Goal: Communication & Community: Answer question/provide support

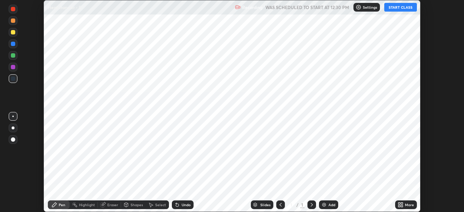
scroll to position [212, 463]
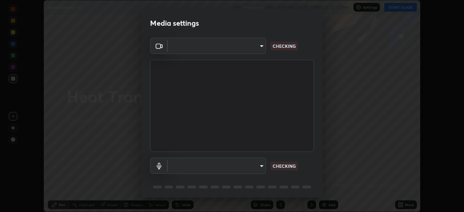
type input "5b0ce39d11be3a435715daab6ad7fa25508616855f5d18a60cdf0faa8df0ce2b"
click at [261, 167] on body "Erase all Heat Transfer - 5 Recording WAS SCHEDULED TO START AT 12:30 PM Settin…" at bounding box center [232, 106] width 464 height 212
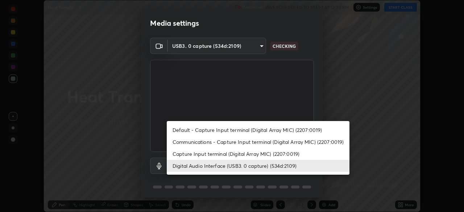
click at [249, 156] on li "Capture Input terminal (Digital Array MIC) (2207:0019)" at bounding box center [258, 154] width 183 height 12
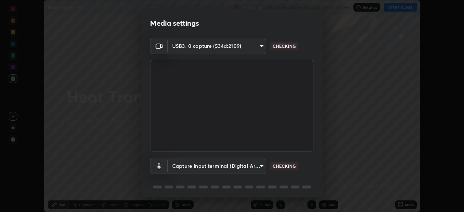
click at [249, 168] on body "Erase all Heat Transfer - 5 Recording WAS SCHEDULED TO START AT 12:30 PM Settin…" at bounding box center [232, 106] width 464 height 212
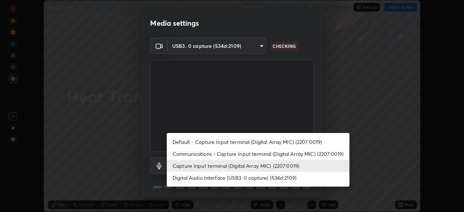
click at [249, 178] on li "Digital Audio Interface (USB3. 0 capture) (534d:2109)" at bounding box center [258, 178] width 183 height 12
type input "a1042adff76ea4b5505a52ff3a0232de4086f7e529f4609d60403d5288817579"
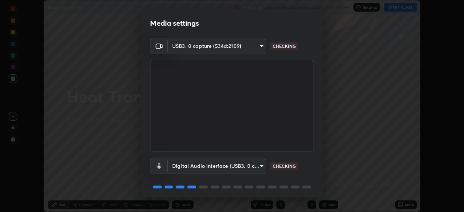
scroll to position [26, 0]
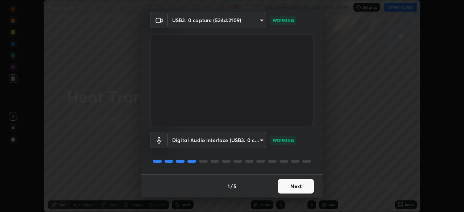
click at [295, 186] on button "Next" at bounding box center [296, 186] width 36 height 14
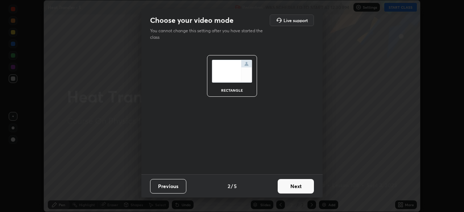
scroll to position [0, 0]
click at [297, 186] on button "Next" at bounding box center [296, 186] width 36 height 14
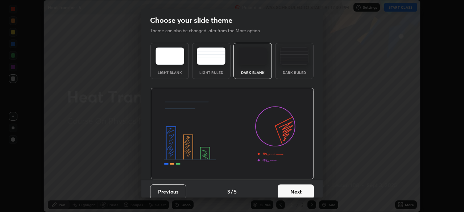
click at [300, 186] on button "Next" at bounding box center [296, 191] width 36 height 14
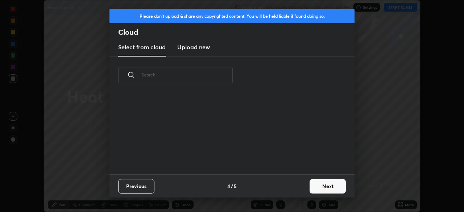
click at [317, 185] on button "Next" at bounding box center [327, 186] width 36 height 14
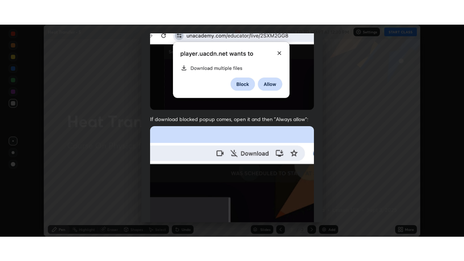
scroll to position [174, 0]
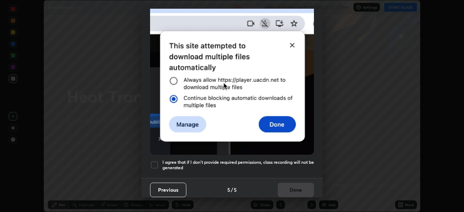
click at [261, 165] on h5 "I agree that if I don't provide required permissions, class recording will not …" at bounding box center [237, 164] width 151 height 11
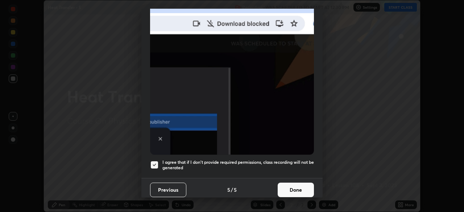
click at [286, 186] on button "Done" at bounding box center [296, 190] width 36 height 14
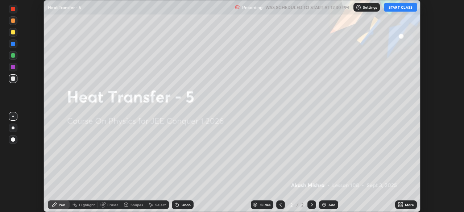
click at [394, 8] on button "START CLASS" at bounding box center [400, 7] width 33 height 9
click at [399, 203] on icon at bounding box center [399, 204] width 2 height 2
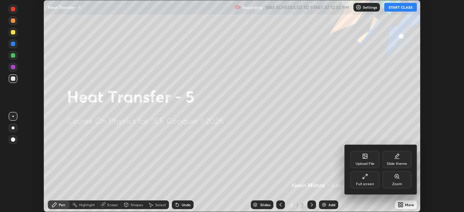
click at [364, 184] on div "Full screen" at bounding box center [365, 184] width 18 height 4
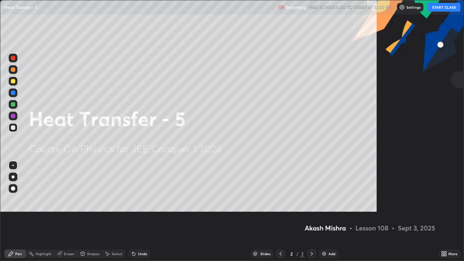
scroll to position [261, 464]
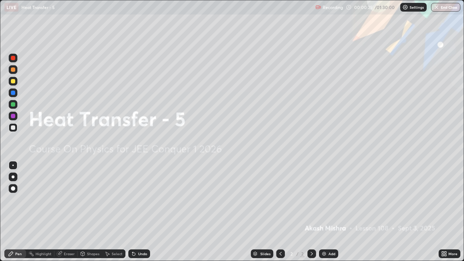
click at [326, 212] on img at bounding box center [324, 254] width 6 height 6
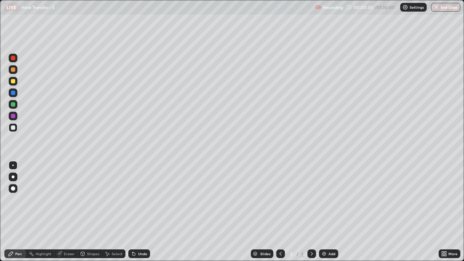
click at [15, 82] on div at bounding box center [13, 81] width 4 height 4
click at [89, 212] on div "Shapes" at bounding box center [93, 254] width 12 height 4
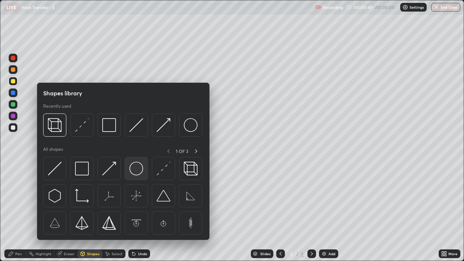
click at [132, 168] on img at bounding box center [136, 169] width 14 height 14
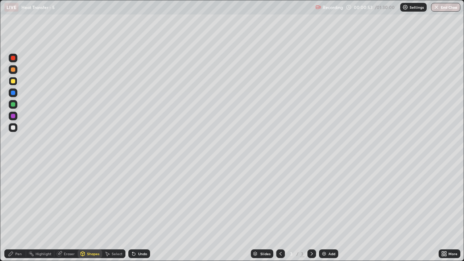
click at [135, 212] on icon at bounding box center [134, 254] width 6 height 6
click at [89, 212] on div "Shapes" at bounding box center [90, 253] width 25 height 9
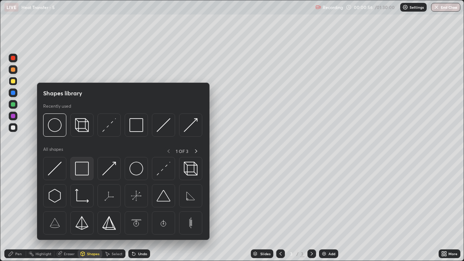
click at [82, 171] on img at bounding box center [82, 169] width 14 height 14
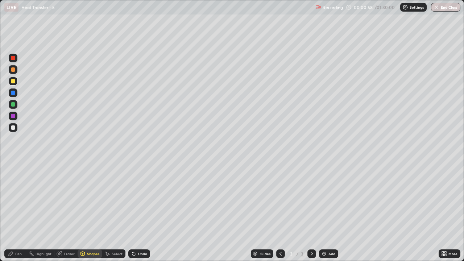
click at [21, 212] on div "Pen" at bounding box center [18, 254] width 7 height 4
click at [14, 128] on div at bounding box center [13, 127] width 4 height 4
click at [141, 212] on div "Undo" at bounding box center [139, 253] width 22 height 9
click at [139, 212] on div "Undo" at bounding box center [139, 253] width 22 height 9
click at [141, 212] on div "Undo" at bounding box center [142, 254] width 9 height 4
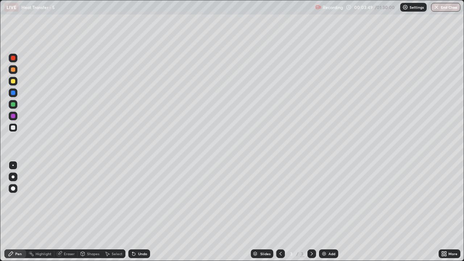
click at [132, 212] on icon at bounding box center [132, 252] width 1 height 1
click at [140, 212] on div "Undo" at bounding box center [139, 253] width 22 height 9
click at [328, 212] on div "Add" at bounding box center [331, 254] width 7 height 4
click at [85, 212] on icon at bounding box center [83, 254] width 6 height 6
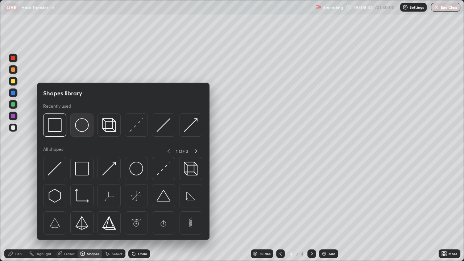
click at [79, 129] on img at bounding box center [82, 125] width 14 height 14
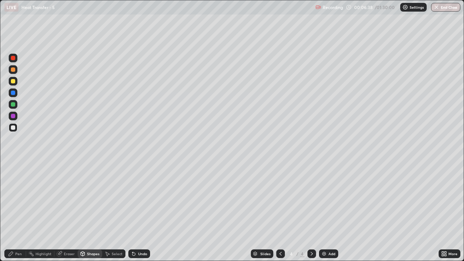
click at [17, 212] on div "Pen" at bounding box center [15, 253] width 22 height 9
click at [14, 126] on div at bounding box center [13, 127] width 4 height 4
click at [136, 212] on div "Undo" at bounding box center [139, 253] width 22 height 9
click at [140, 212] on div "Undo" at bounding box center [139, 253] width 22 height 9
click at [16, 84] on div at bounding box center [13, 81] width 9 height 9
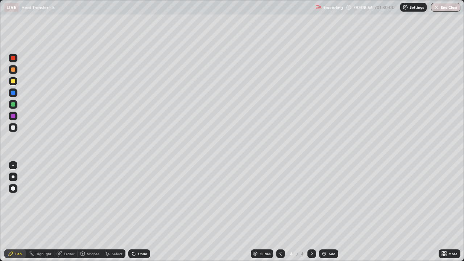
click at [139, 212] on div "Undo" at bounding box center [142, 254] width 9 height 4
click at [140, 212] on div "Undo" at bounding box center [139, 253] width 22 height 9
click at [325, 212] on img at bounding box center [324, 254] width 6 height 6
click at [15, 128] on div at bounding box center [13, 127] width 4 height 4
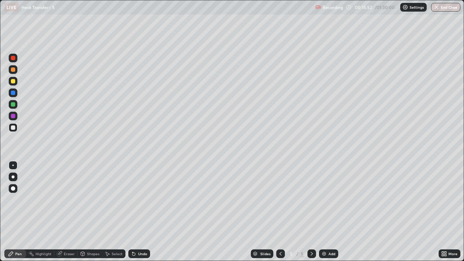
click at [90, 212] on div "Shapes" at bounding box center [93, 254] width 12 height 4
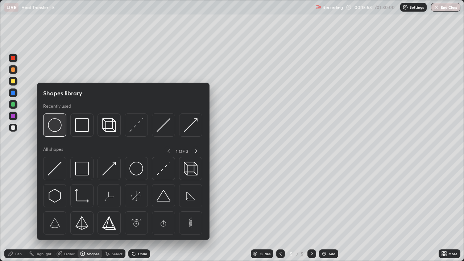
click at [61, 125] on img at bounding box center [55, 125] width 14 height 14
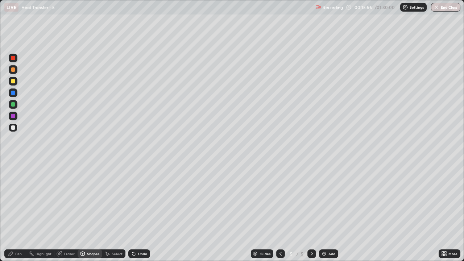
click at [20, 212] on div "Pen" at bounding box center [18, 254] width 7 height 4
click at [139, 212] on div "Undo" at bounding box center [142, 254] width 9 height 4
click at [278, 212] on icon at bounding box center [281, 254] width 6 height 6
click at [312, 212] on icon at bounding box center [312, 254] width 6 height 6
click at [141, 212] on div "Undo" at bounding box center [142, 254] width 9 height 4
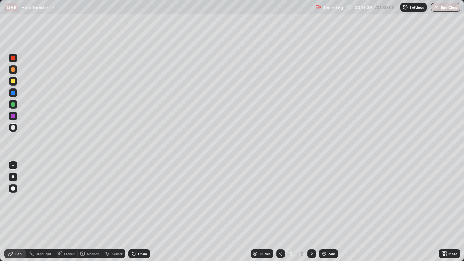
click at [68, 212] on div "Eraser" at bounding box center [69, 254] width 11 height 4
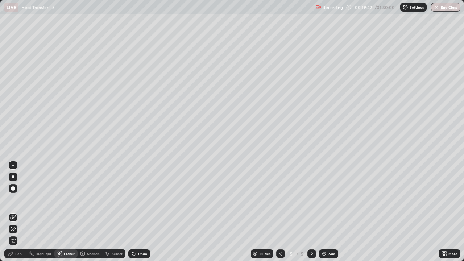
click at [15, 212] on div "Pen" at bounding box center [15, 253] width 22 height 9
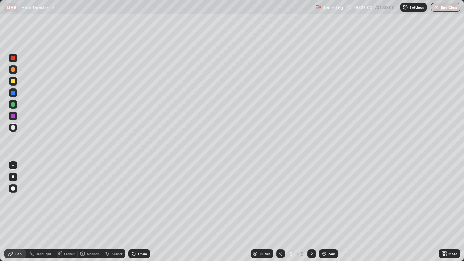
click at [323, 212] on img at bounding box center [324, 254] width 6 height 6
click at [87, 212] on div "Shapes" at bounding box center [90, 253] width 25 height 9
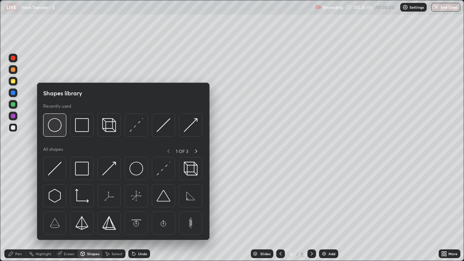
click at [59, 132] on img at bounding box center [55, 125] width 14 height 14
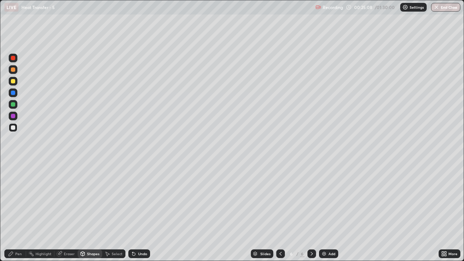
click at [18, 212] on div "Pen" at bounding box center [15, 253] width 22 height 9
click at [132, 212] on icon at bounding box center [132, 252] width 1 height 1
click at [137, 212] on div "Undo" at bounding box center [139, 253] width 22 height 9
click at [132, 212] on icon at bounding box center [132, 252] width 1 height 1
click at [135, 212] on div "Undo" at bounding box center [139, 253] width 22 height 9
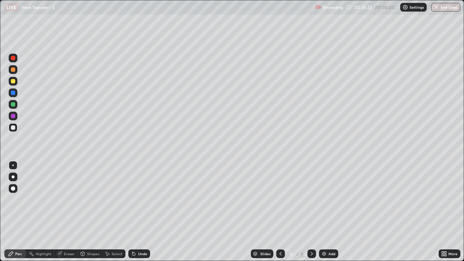
click at [137, 212] on div "Undo" at bounding box center [139, 253] width 22 height 9
click at [139, 212] on div "Undo" at bounding box center [139, 253] width 22 height 9
click at [140, 212] on div "Undo" at bounding box center [142, 254] width 9 height 4
click at [141, 212] on div "Undo" at bounding box center [142, 254] width 9 height 4
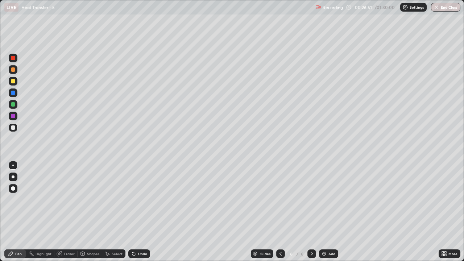
click at [138, 212] on div "Undo" at bounding box center [139, 253] width 22 height 9
click at [140, 212] on div "Undo" at bounding box center [139, 253] width 22 height 9
click at [280, 212] on icon at bounding box center [281, 254] width 6 height 6
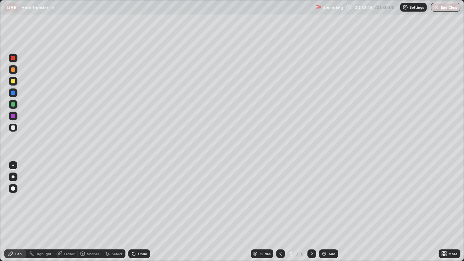
click at [279, 212] on icon at bounding box center [281, 254] width 6 height 6
click at [311, 212] on icon at bounding box center [312, 254] width 6 height 6
click at [310, 212] on icon at bounding box center [312, 254] width 6 height 6
click at [114, 212] on div "Select" at bounding box center [117, 254] width 11 height 4
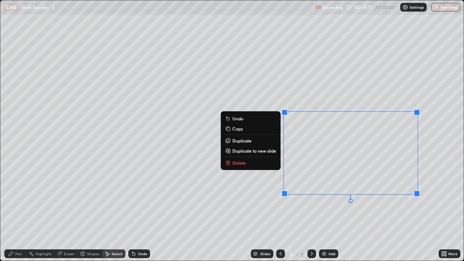
click at [242, 130] on button "Copy" at bounding box center [251, 128] width 54 height 9
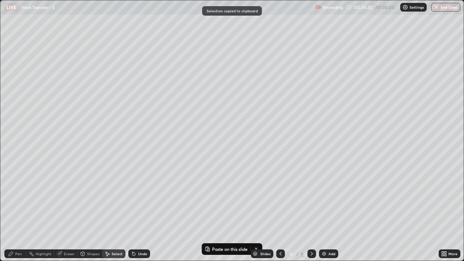
click at [327, 212] on div "Add" at bounding box center [328, 253] width 19 height 9
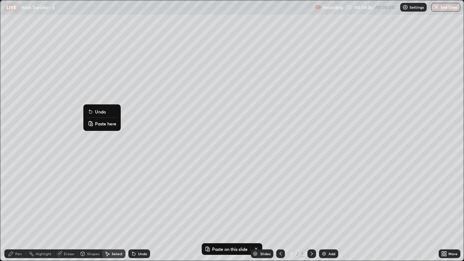
click at [100, 125] on p "Paste here" at bounding box center [105, 124] width 21 height 6
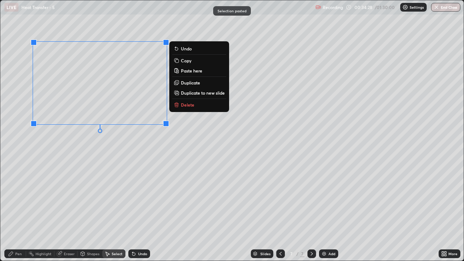
click at [91, 147] on div "0 ° Undo Copy Paste here Duplicate Duplicate to new slide Delete" at bounding box center [231, 130] width 463 height 260
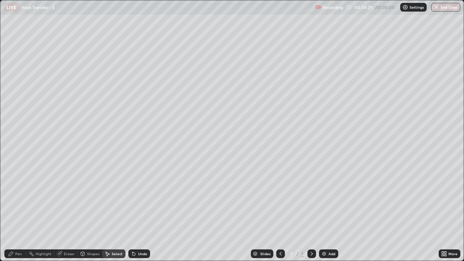
click at [66, 212] on div "Eraser" at bounding box center [65, 253] width 23 height 9
click at [12, 212] on icon at bounding box center [11, 253] width 4 height 4
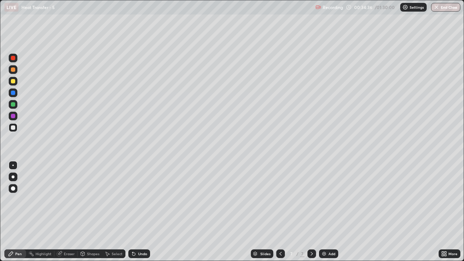
click at [13, 128] on div at bounding box center [13, 127] width 4 height 4
click at [14, 71] on div at bounding box center [13, 69] width 4 height 4
click at [14, 81] on div at bounding box center [13, 81] width 4 height 4
click at [138, 212] on div "Undo" at bounding box center [142, 254] width 9 height 4
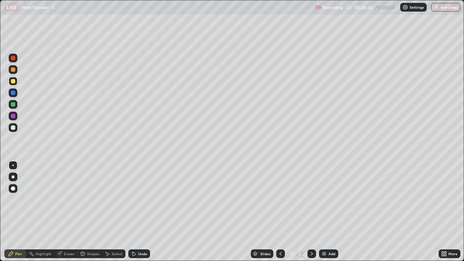
click at [144, 212] on div "Undo" at bounding box center [139, 253] width 22 height 9
click at [138, 212] on div "Undo" at bounding box center [142, 254] width 9 height 4
click at [324, 212] on div "Add" at bounding box center [328, 253] width 19 height 9
click at [141, 212] on div "Undo" at bounding box center [142, 254] width 9 height 4
click at [327, 212] on div "Add" at bounding box center [328, 253] width 19 height 9
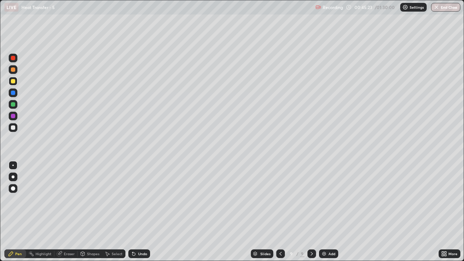
click at [14, 126] on div at bounding box center [13, 127] width 4 height 4
click at [14, 81] on div at bounding box center [13, 81] width 4 height 4
click at [325, 212] on img at bounding box center [324, 254] width 6 height 6
click at [16, 126] on div at bounding box center [13, 127] width 9 height 9
click at [142, 212] on div "Undo" at bounding box center [142, 254] width 9 height 4
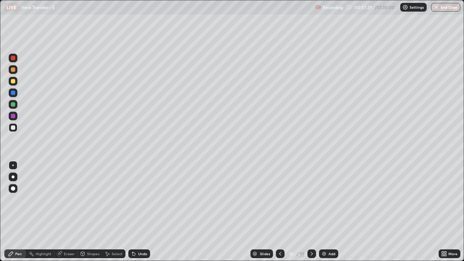
click at [13, 107] on div at bounding box center [13, 104] width 9 height 9
click at [14, 85] on div at bounding box center [13, 81] width 9 height 9
click at [14, 129] on div at bounding box center [13, 127] width 4 height 4
click at [140, 212] on div "Undo" at bounding box center [139, 253] width 22 height 9
click at [138, 212] on div "Undo" at bounding box center [142, 254] width 9 height 4
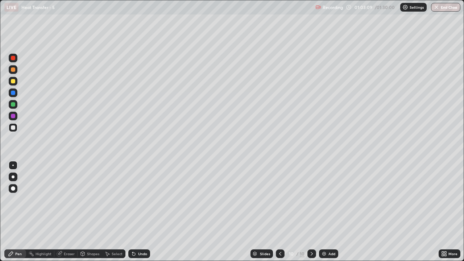
click at [134, 212] on icon at bounding box center [134, 254] width 6 height 6
click at [135, 212] on icon at bounding box center [134, 254] width 6 height 6
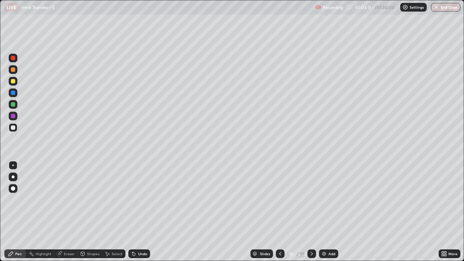
click at [138, 212] on div "Undo" at bounding box center [142, 254] width 9 height 4
click at [138, 212] on div "Undo" at bounding box center [139, 253] width 22 height 9
click at [137, 212] on div "Undo" at bounding box center [139, 253] width 22 height 9
click at [138, 212] on div "Undo" at bounding box center [139, 253] width 22 height 9
click at [329, 212] on div "Add" at bounding box center [331, 254] width 7 height 4
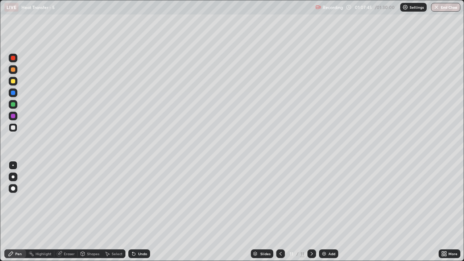
click at [13, 127] on div at bounding box center [13, 127] width 4 height 4
click at [16, 81] on div at bounding box center [13, 81] width 9 height 9
click at [17, 58] on div at bounding box center [13, 58] width 9 height 9
click at [138, 212] on div "Undo" at bounding box center [142, 254] width 9 height 4
click at [142, 212] on div "Undo" at bounding box center [142, 254] width 9 height 4
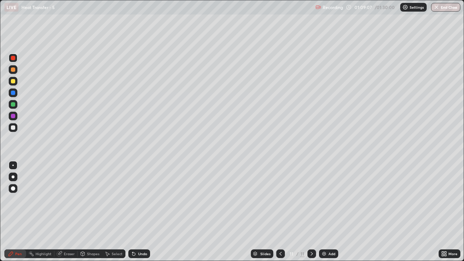
click at [141, 212] on div "Undo" at bounding box center [142, 254] width 9 height 4
click at [140, 212] on div "Undo" at bounding box center [142, 254] width 9 height 4
click at [14, 128] on div at bounding box center [13, 127] width 4 height 4
click at [13, 81] on div at bounding box center [13, 81] width 4 height 4
click at [139, 212] on div "Undo" at bounding box center [139, 253] width 22 height 9
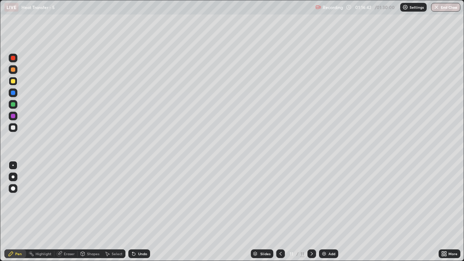
click at [328, 212] on div "Add" at bounding box center [331, 254] width 7 height 4
click at [16, 128] on div at bounding box center [13, 127] width 9 height 9
click at [325, 212] on img at bounding box center [324, 254] width 6 height 6
click at [14, 129] on div at bounding box center [13, 127] width 4 height 4
click at [439, 8] on button "End Class" at bounding box center [445, 7] width 29 height 9
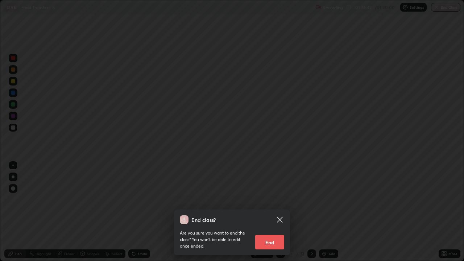
click at [274, 212] on button "End" at bounding box center [269, 242] width 29 height 14
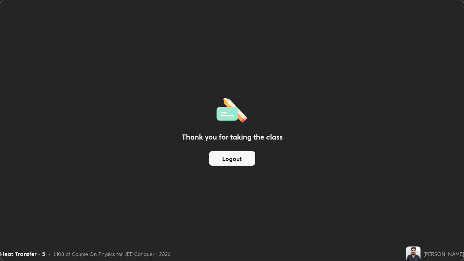
click at [246, 156] on button "Logout" at bounding box center [232, 158] width 46 height 14
